Goal: Transaction & Acquisition: Download file/media

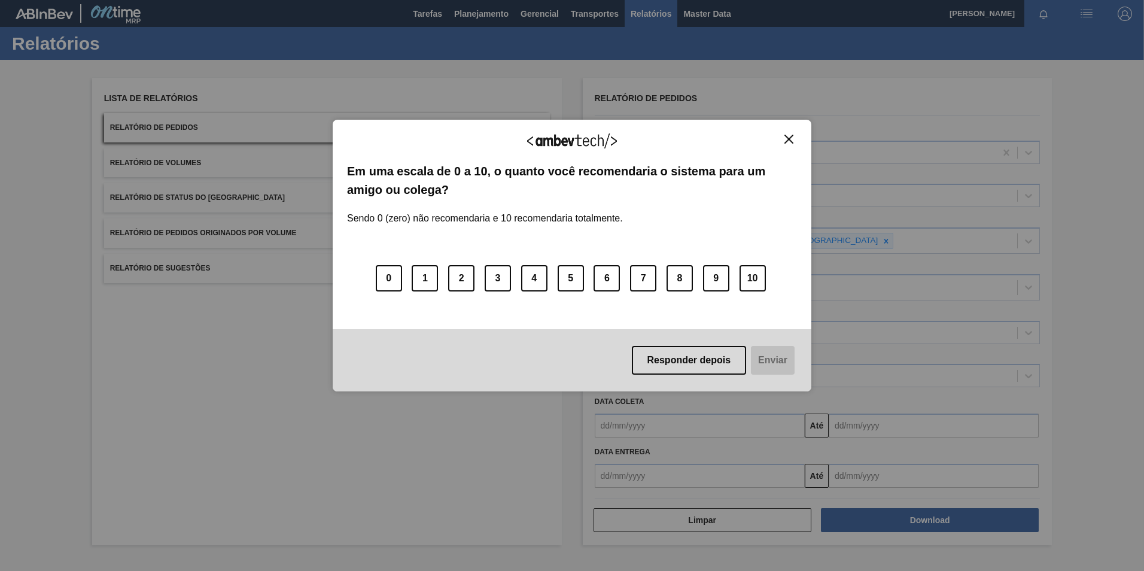
click at [786, 139] on img "Close" at bounding box center [788, 139] width 9 height 9
click at [788, 133] on div "Agradecemos seu feedback! Em uma escala de 0 a 10, o quanto você recomendaria o…" at bounding box center [572, 256] width 479 height 272
click at [785, 141] on img "Close" at bounding box center [788, 139] width 9 height 9
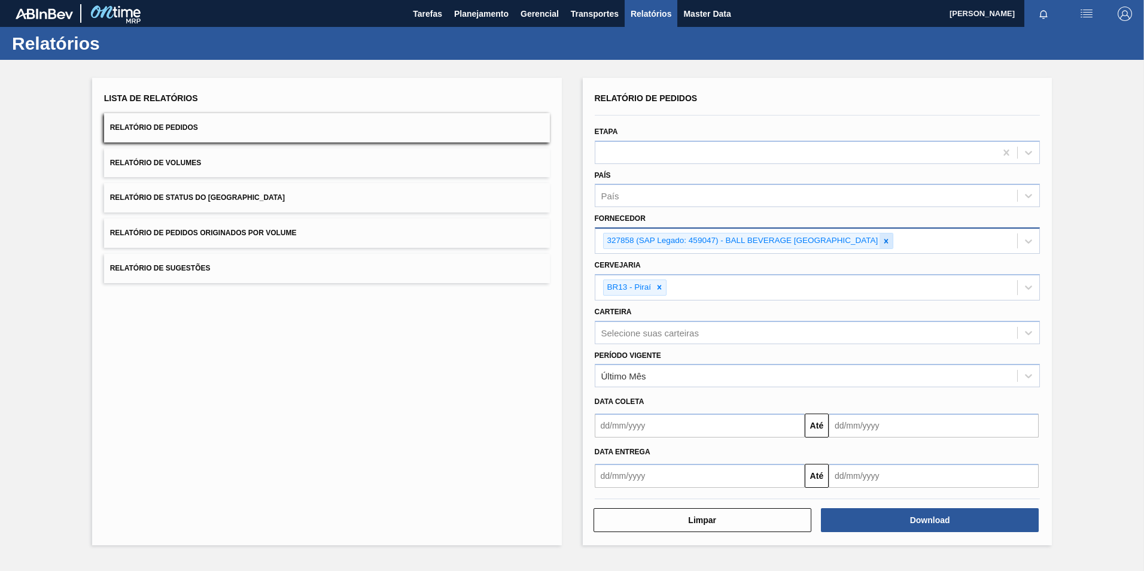
click at [888, 240] on icon at bounding box center [886, 241] width 4 height 4
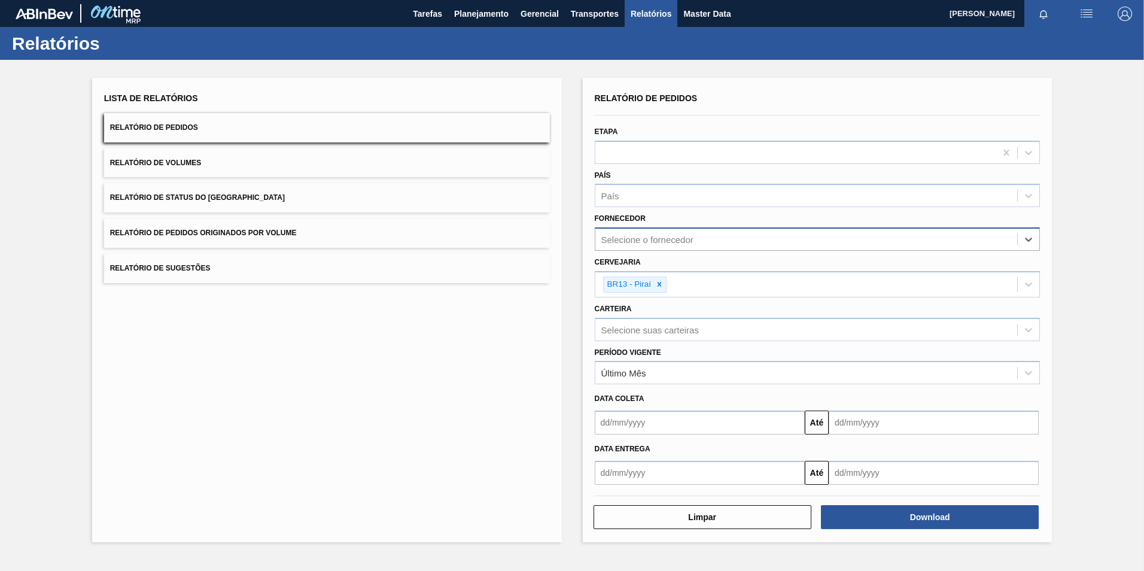
paste input "327858"
type input "327858"
click at [705, 270] on div "327858 (SAP Legado: 459047) - BALL BEVERAGE [GEOGRAPHIC_DATA]" at bounding box center [818, 269] width 446 height 22
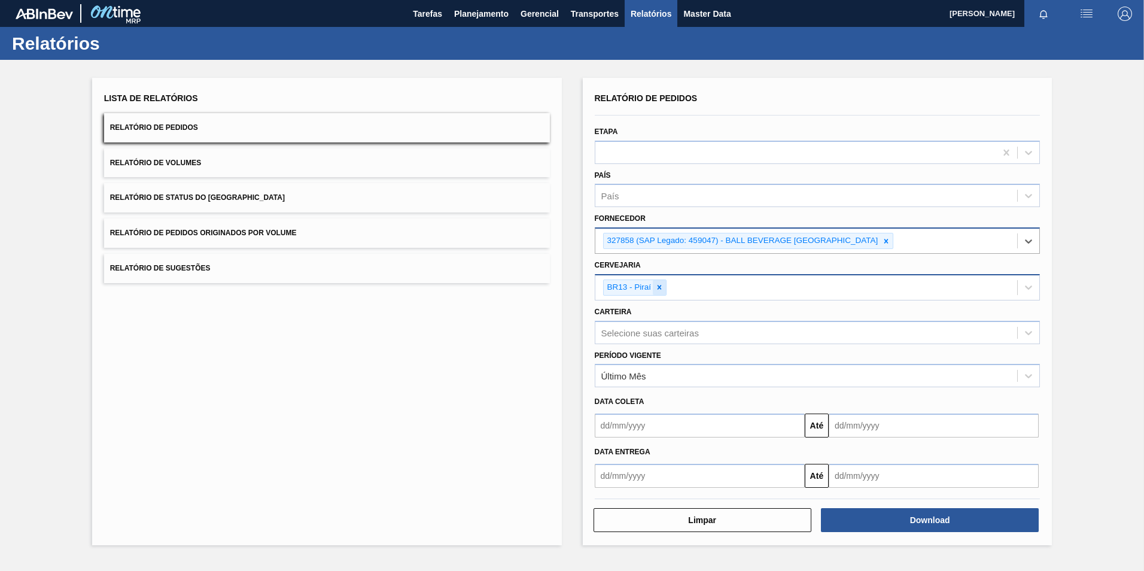
click at [657, 291] on icon at bounding box center [659, 287] width 8 height 8
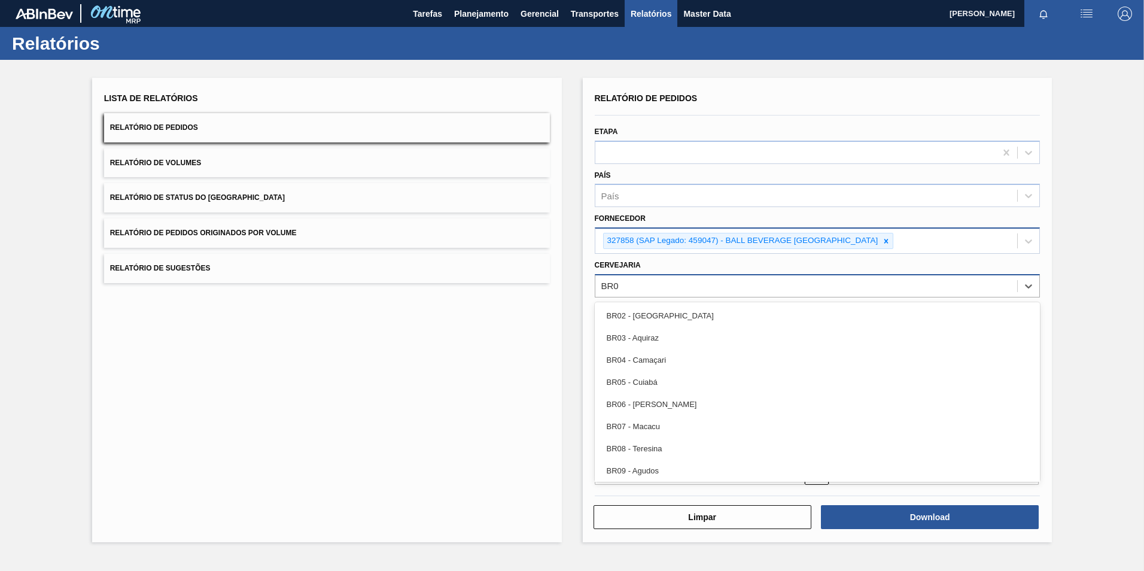
type input "BR05"
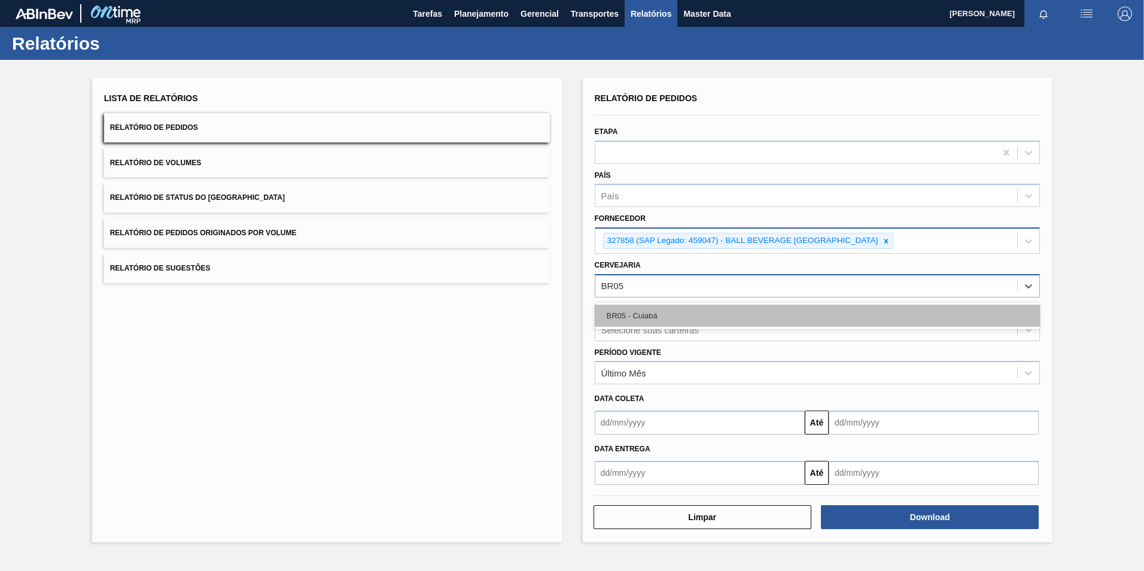
click at [633, 309] on div "BR05 - Cuiabá" at bounding box center [818, 315] width 446 height 22
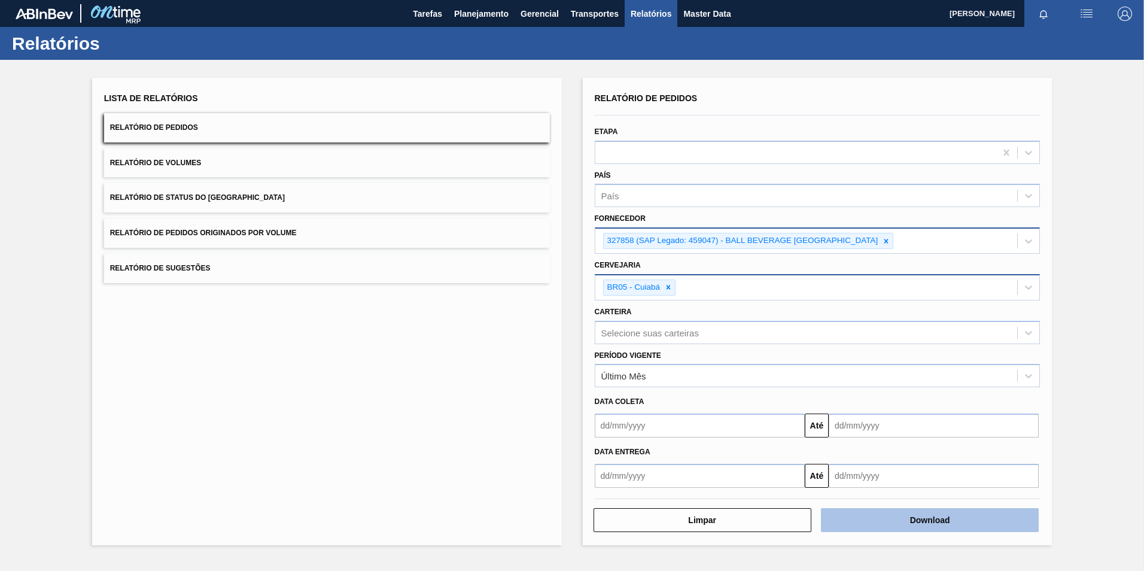
click at [913, 526] on button "Download" at bounding box center [930, 520] width 218 height 24
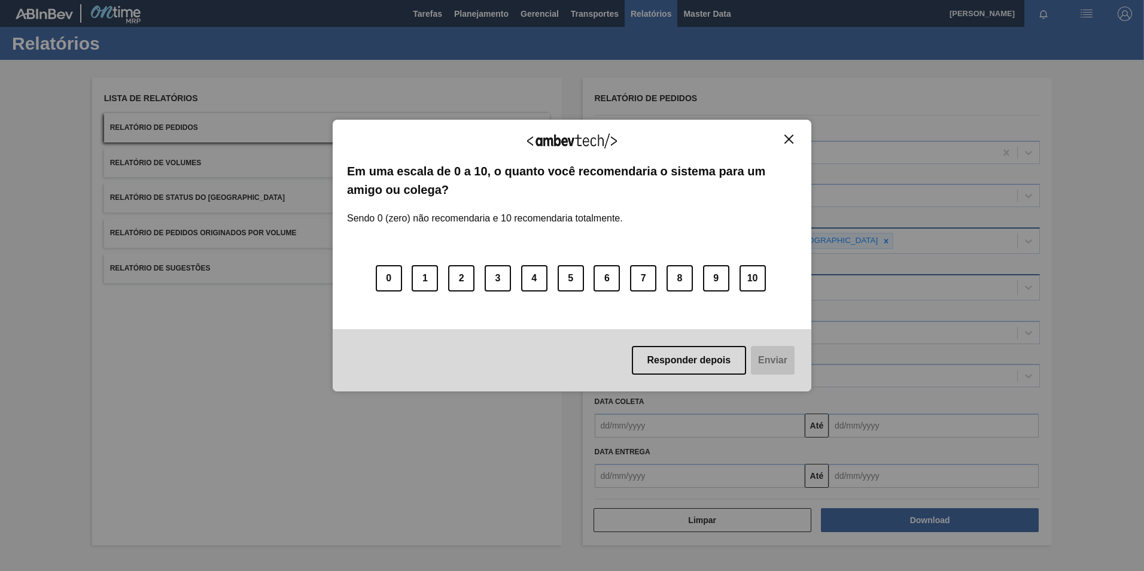
click at [791, 133] on div "Agradecemos seu feedback! Em uma escala de 0 a 10, o quanto você recomendaria o…" at bounding box center [572, 256] width 479 height 272
click at [785, 144] on img "Close" at bounding box center [788, 139] width 9 height 9
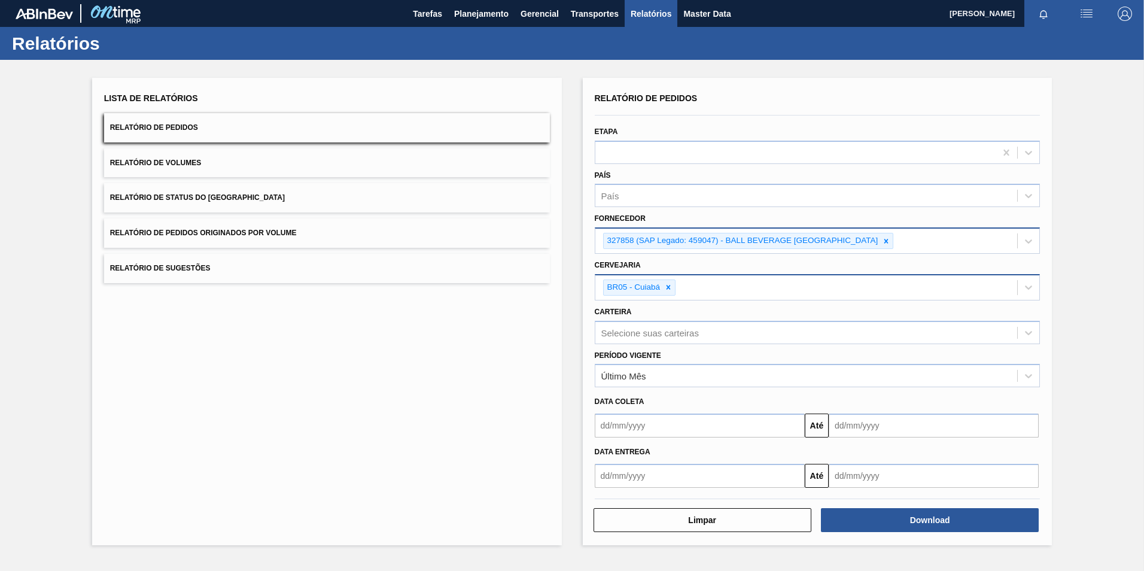
click at [499, 328] on div "Lista de Relatórios Relatório de Pedidos Relatório de Volumes Relatório de Stat…" at bounding box center [327, 311] width 470 height 467
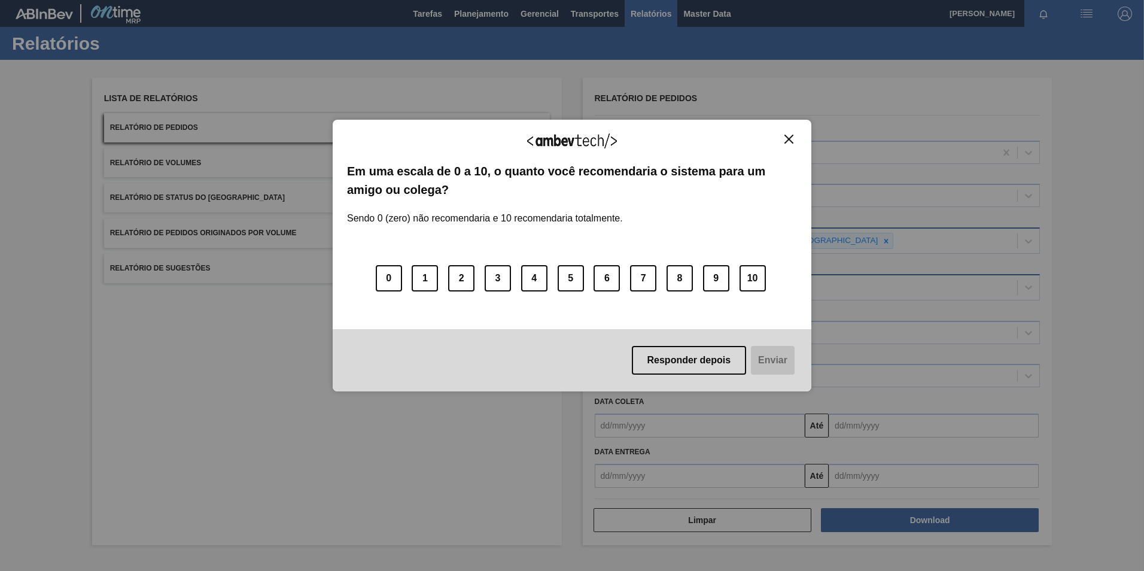
click at [786, 141] on img "Close" at bounding box center [788, 139] width 9 height 9
click at [791, 143] on img "Close" at bounding box center [788, 139] width 9 height 9
